Goal: Find specific page/section: Find specific page/section

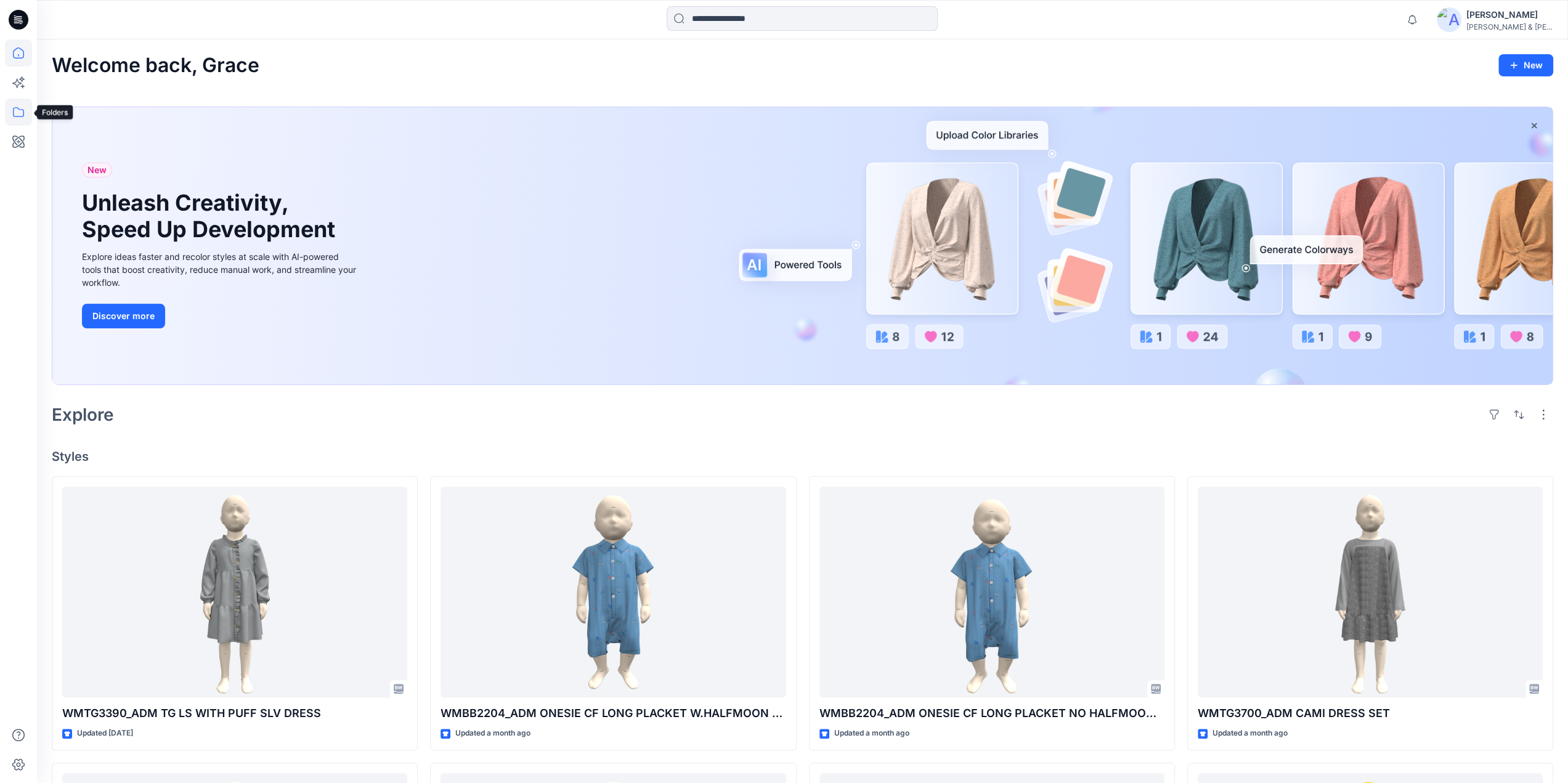
click at [17, 112] on icon at bounding box center [19, 112] width 27 height 27
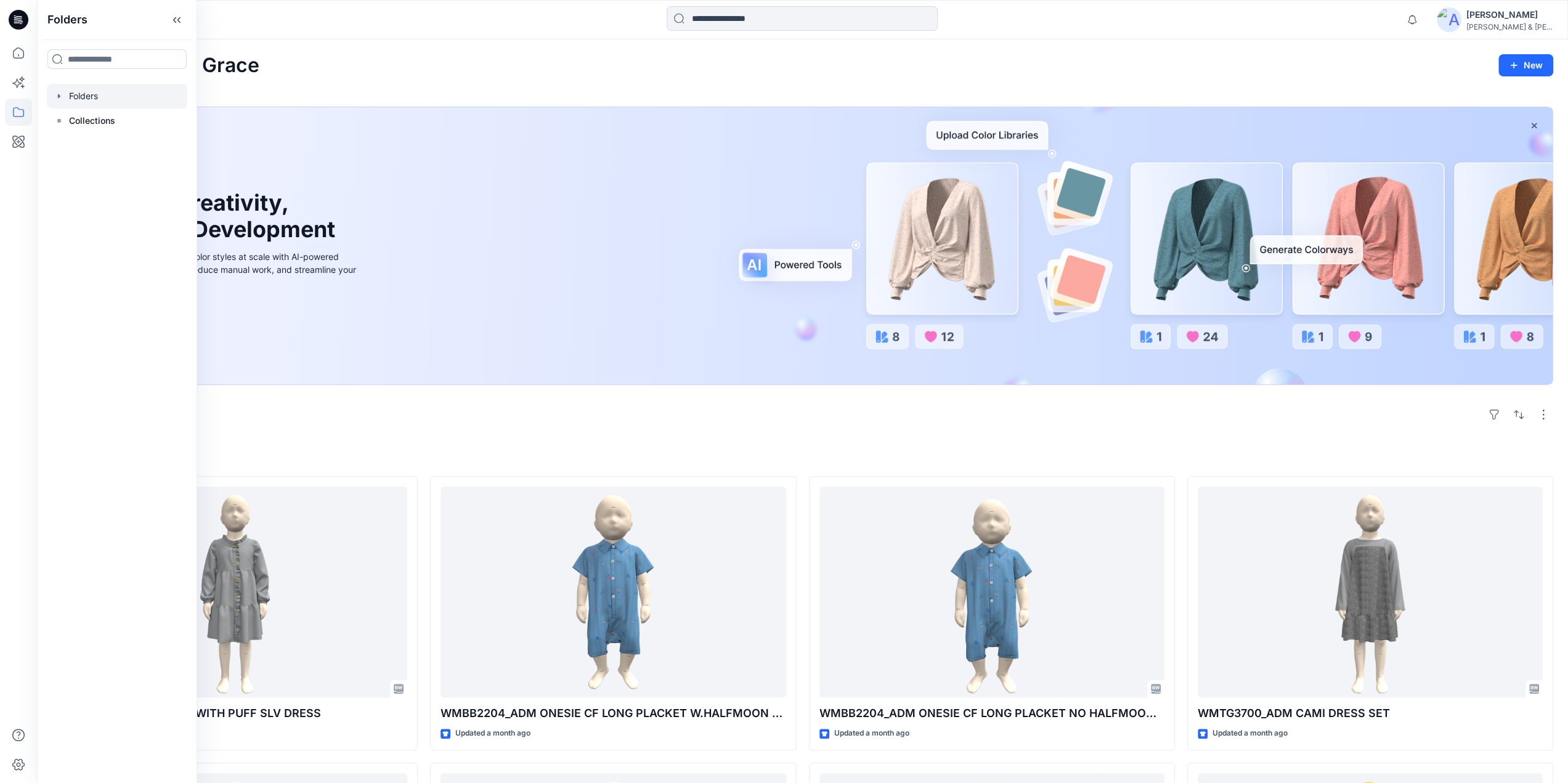
click at [81, 93] on div at bounding box center [117, 96] width 141 height 25
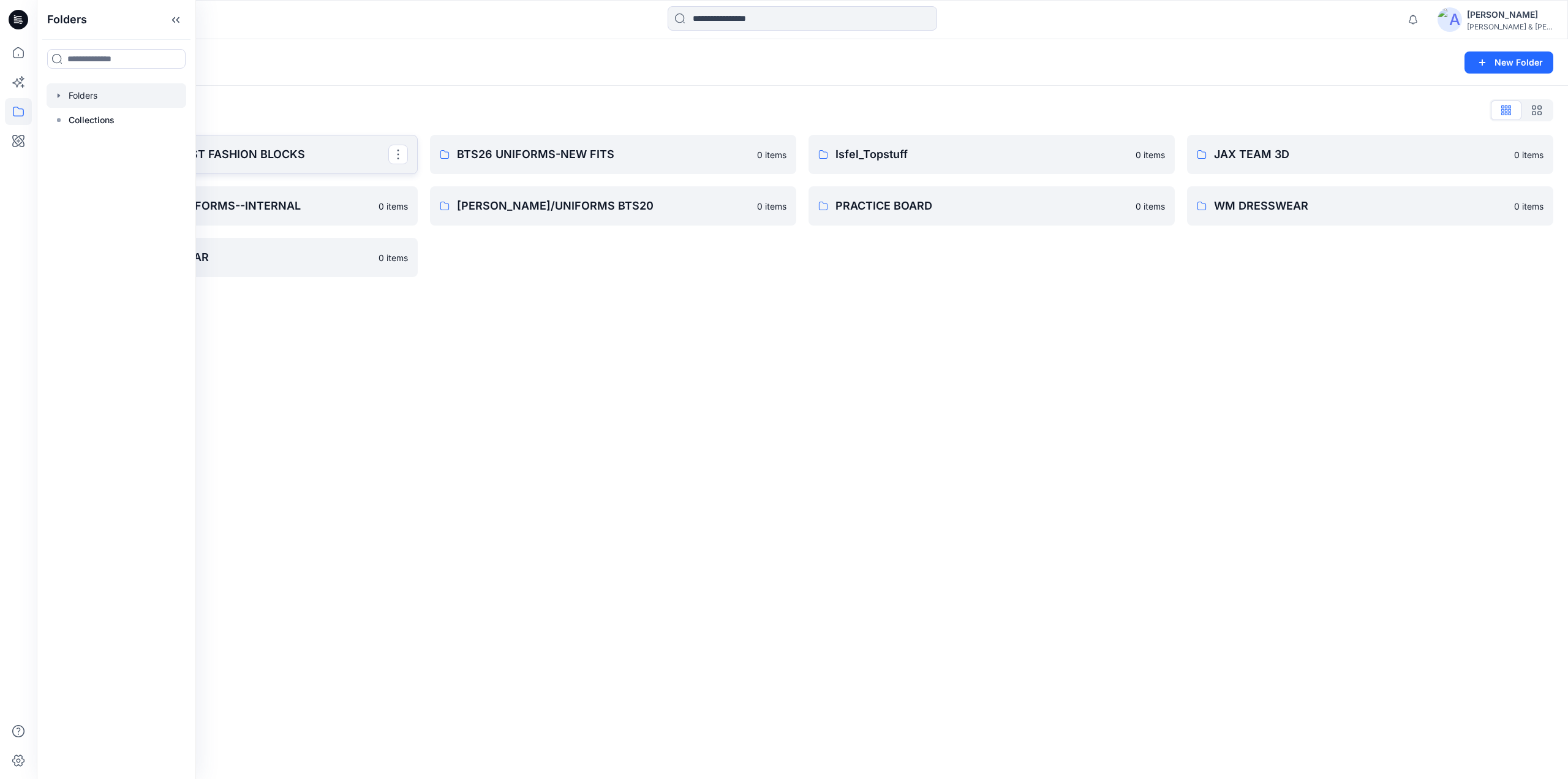
click at [270, 153] on p "BABY & TODDLER FAST FASHION BLOCKS" at bounding box center [233, 155] width 310 height 17
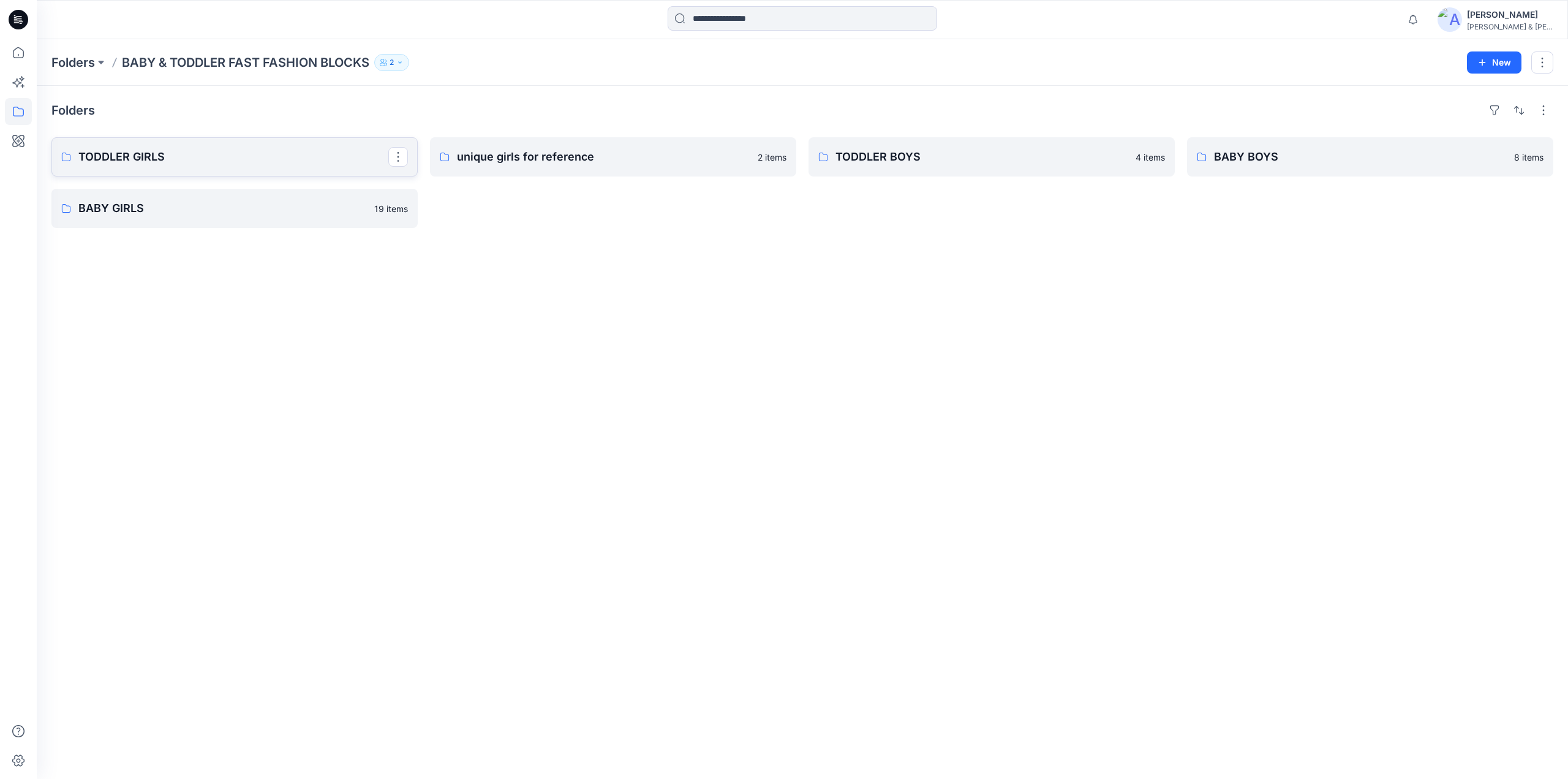
click at [269, 158] on p "TODDLER GIRLS" at bounding box center [233, 157] width 310 height 17
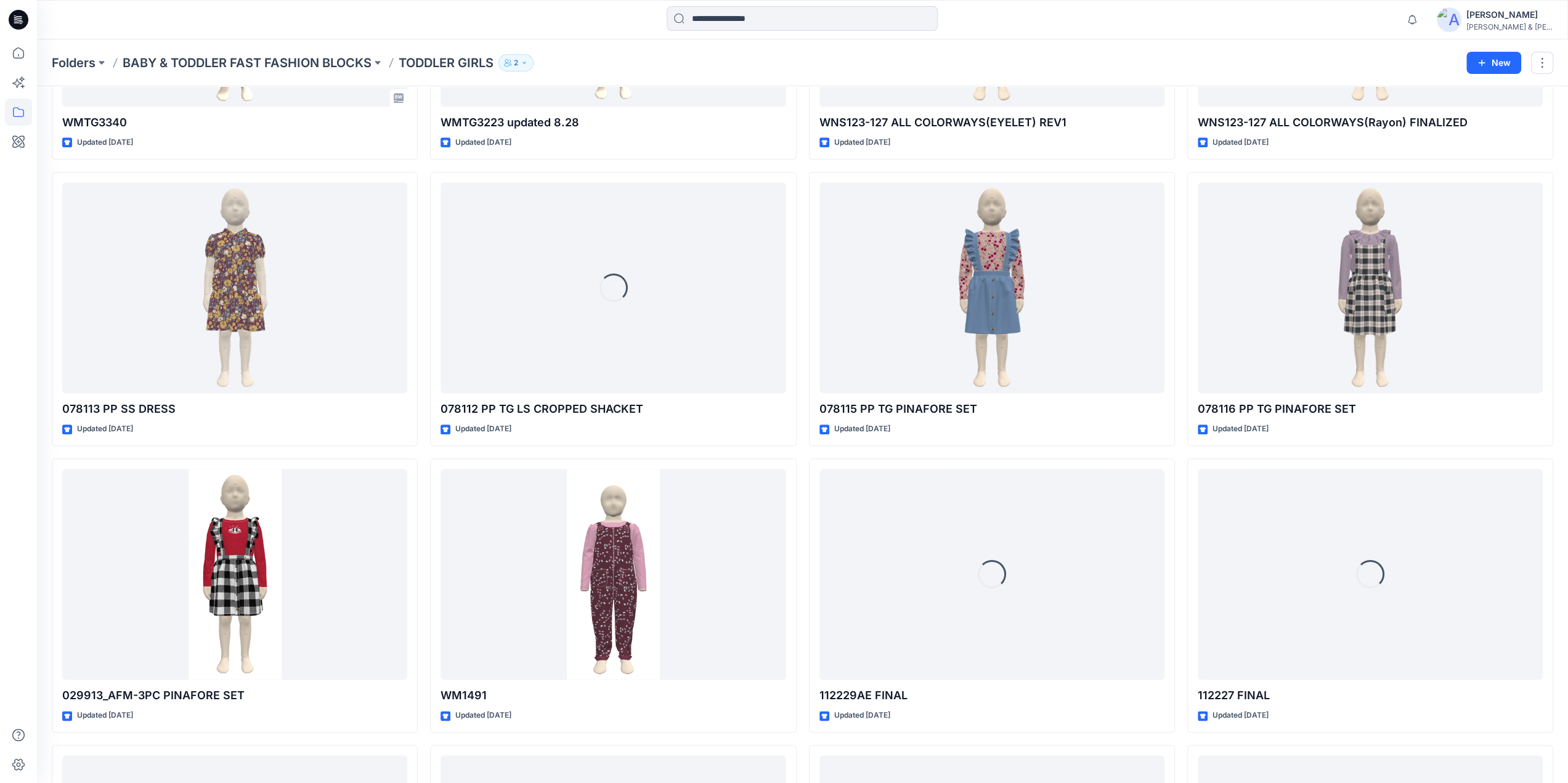
scroll to position [5993, 0]
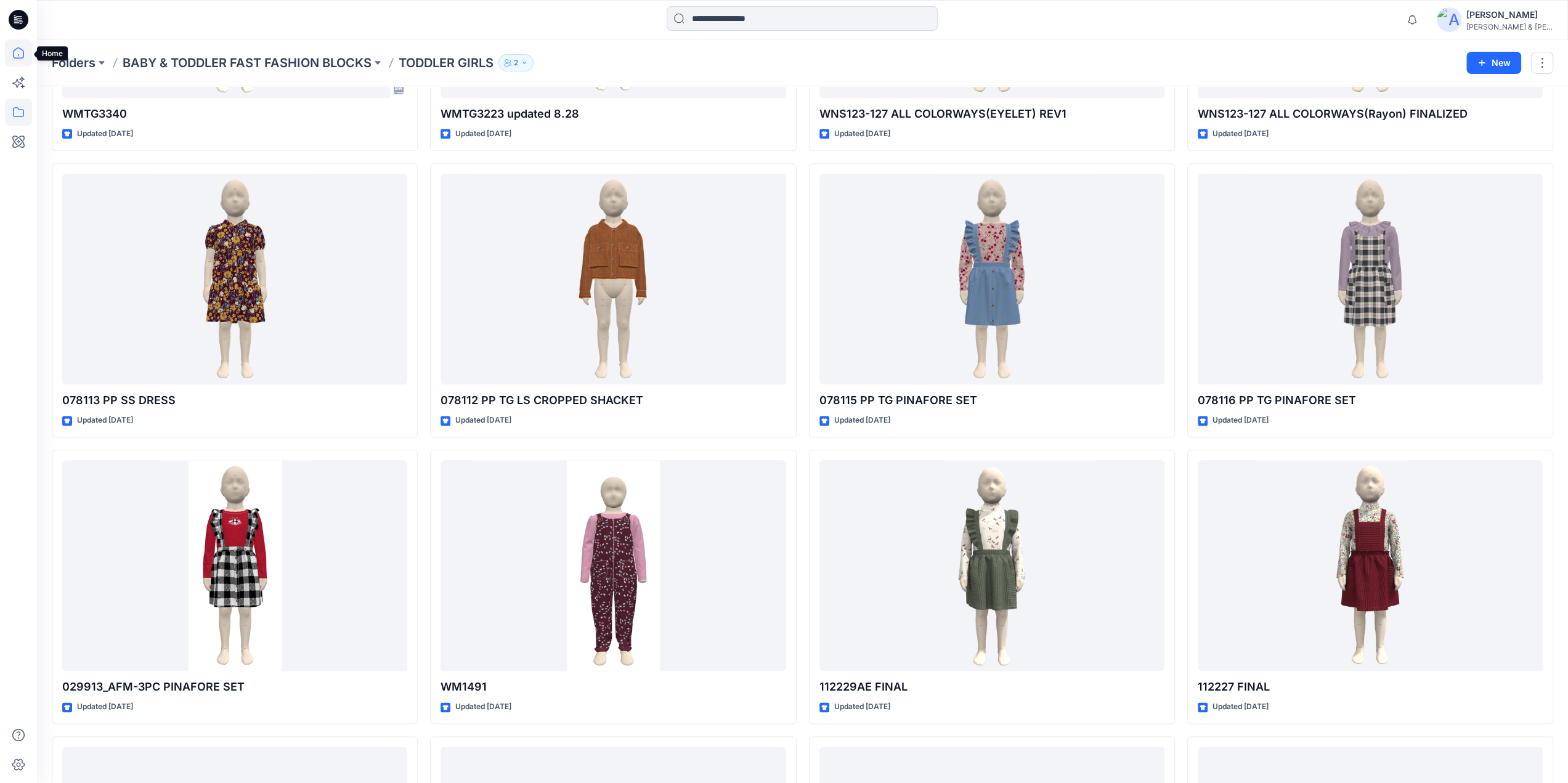
click at [16, 50] on icon at bounding box center [19, 53] width 27 height 27
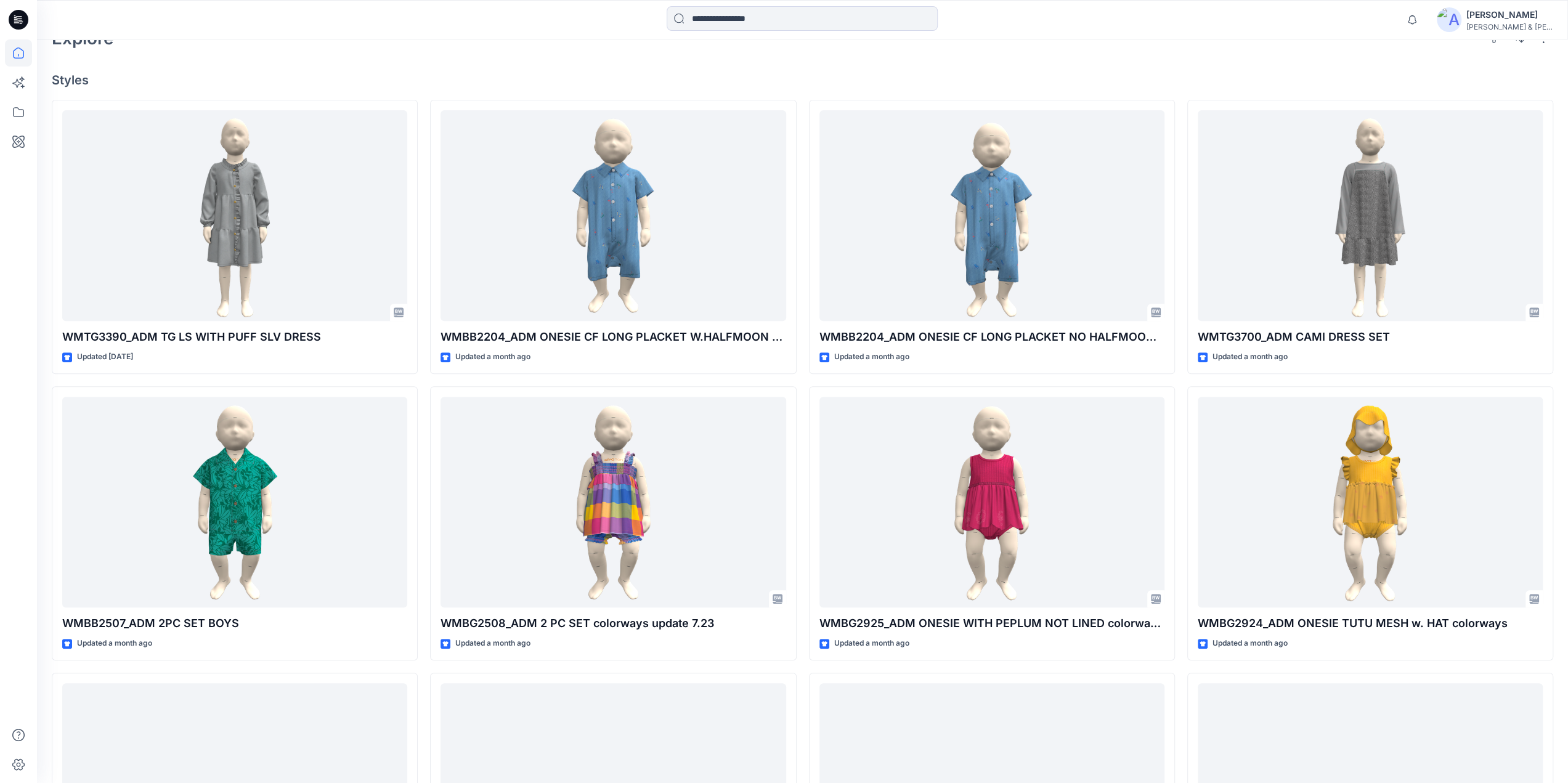
scroll to position [376, 0]
click at [742, 20] on input at bounding box center [802, 19] width 271 height 25
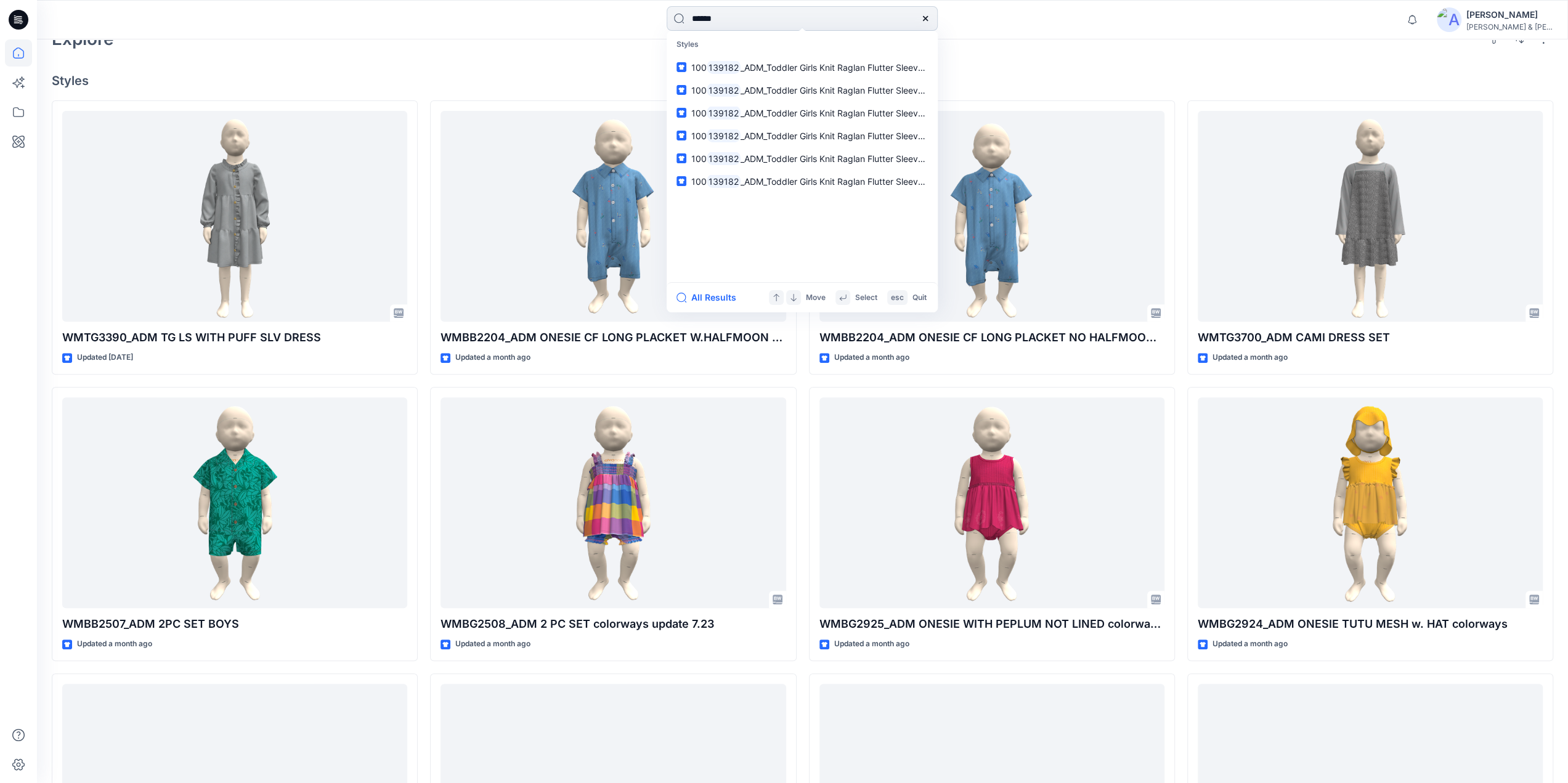
type input "******"
click at [754, 66] on span "_ADM_Toddler Girls Knit Raglan Flutter Sleeve 9.27" at bounding box center [842, 67] width 203 height 11
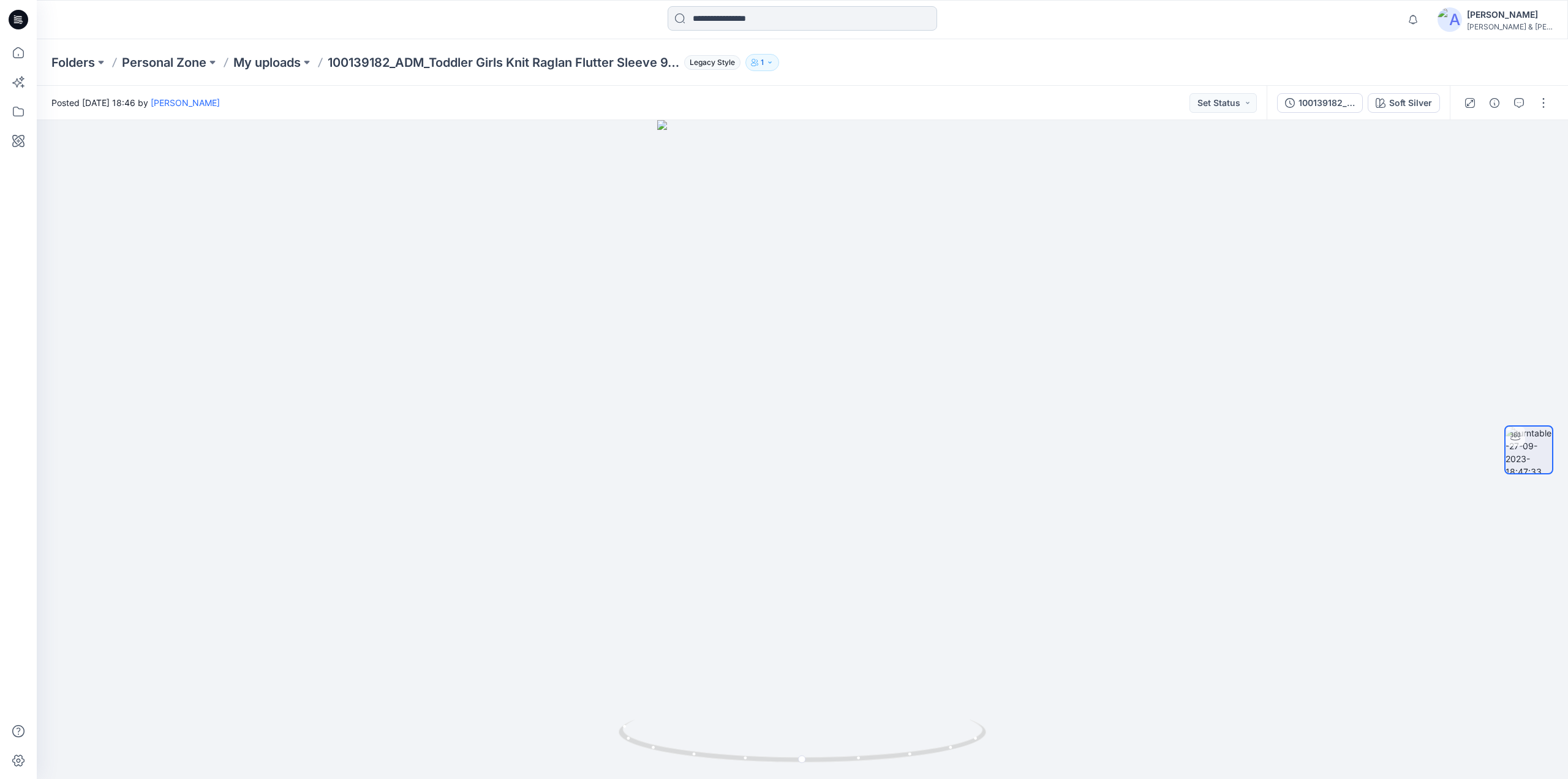
click at [709, 25] on input at bounding box center [802, 18] width 269 height 25
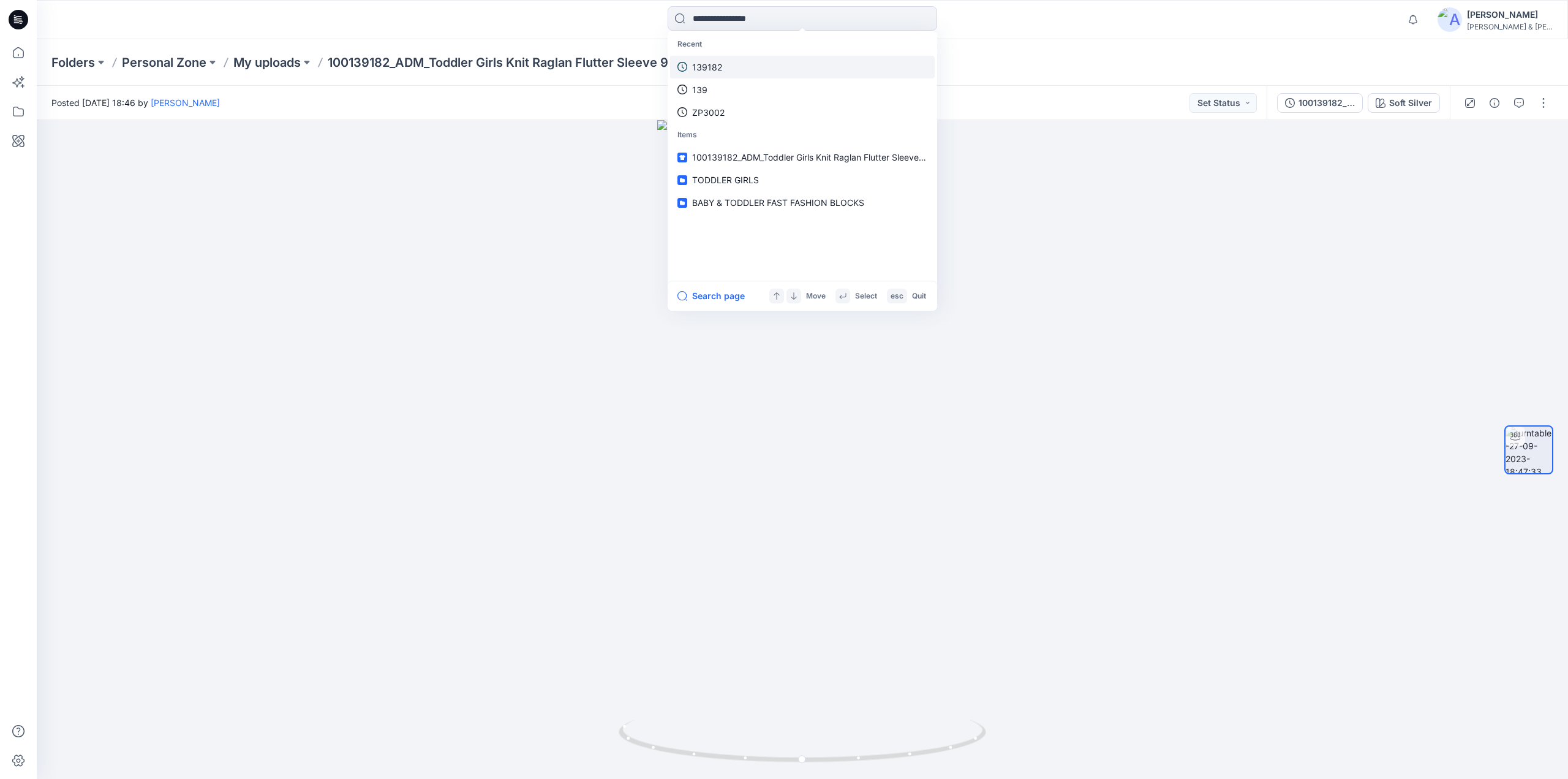
click at [697, 65] on p "139182" at bounding box center [707, 67] width 30 height 13
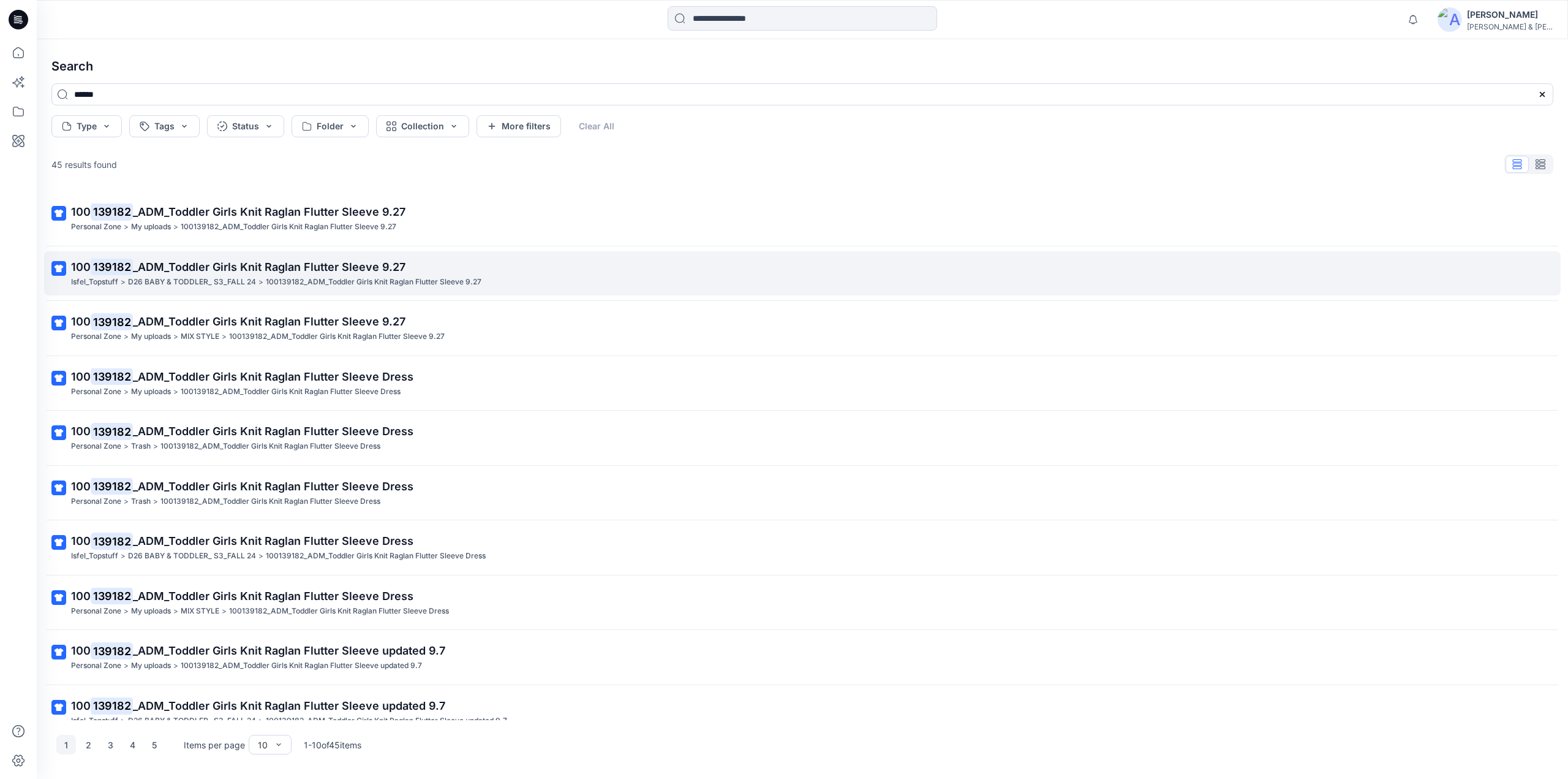
click at [258, 263] on span "_ADM_Toddler Girls Knit Raglan Flutter Sleeve 9.27" at bounding box center [269, 267] width 272 height 13
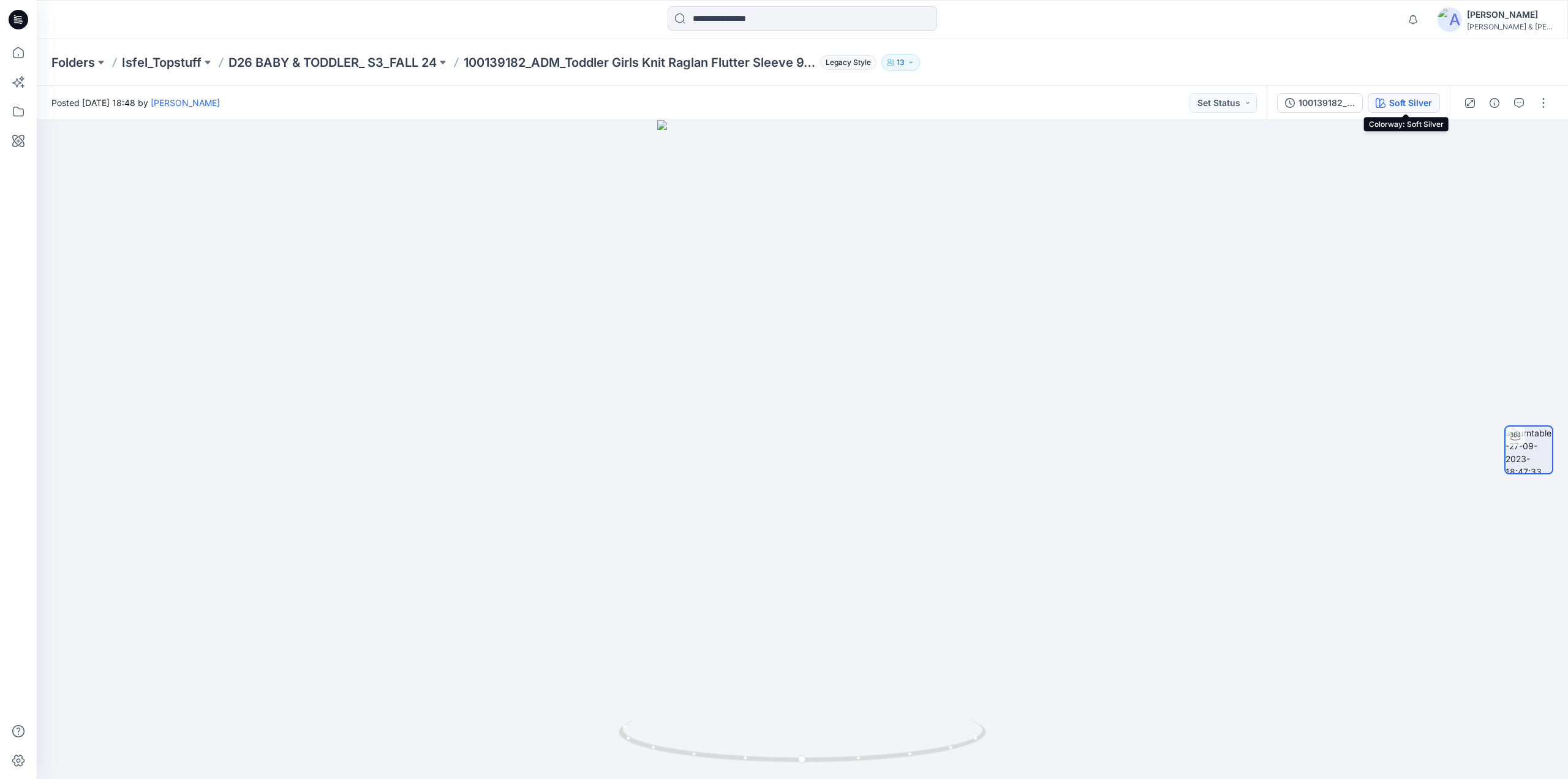
click at [1405, 102] on div "Soft Silver" at bounding box center [1411, 103] width 43 height 14
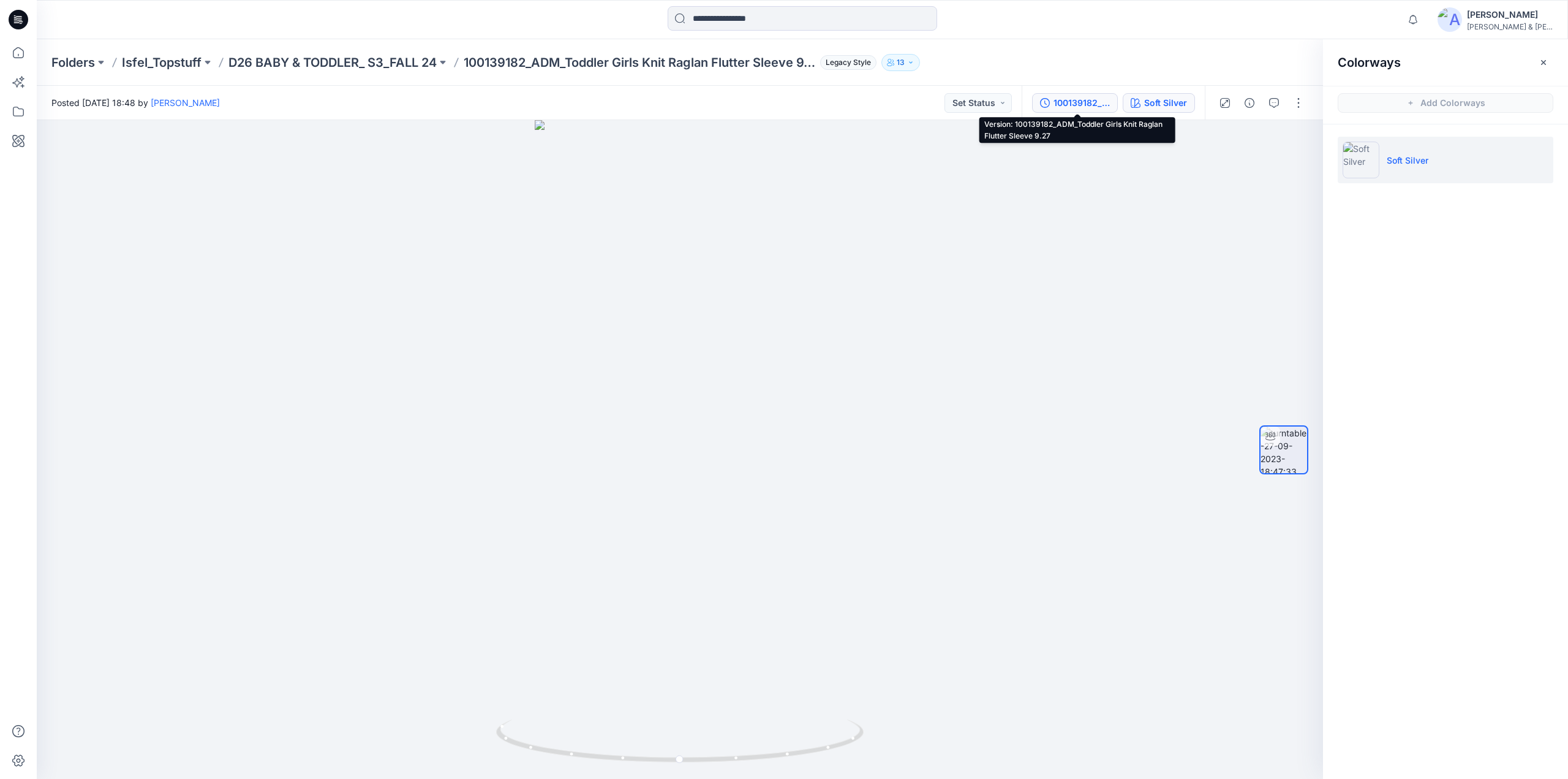
click at [1097, 107] on div "100139182_ADM_Toddler Girls Knit Raglan Flutter Sleeve 9.27" at bounding box center [1081, 103] width 56 height 14
